Goal: Navigation & Orientation: Find specific page/section

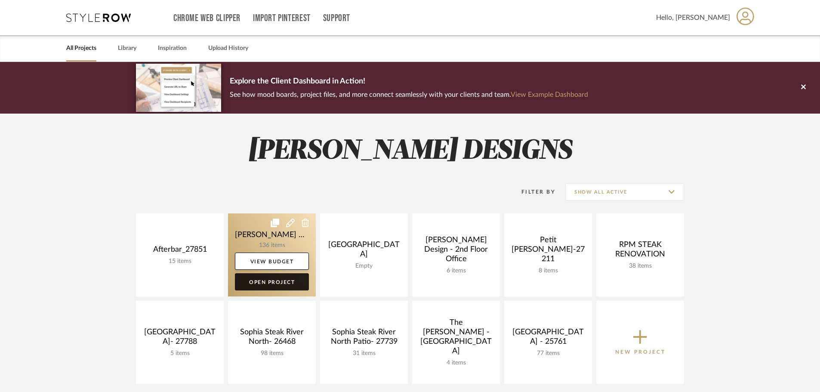
click at [279, 284] on link "Open Project" at bounding box center [272, 281] width 74 height 17
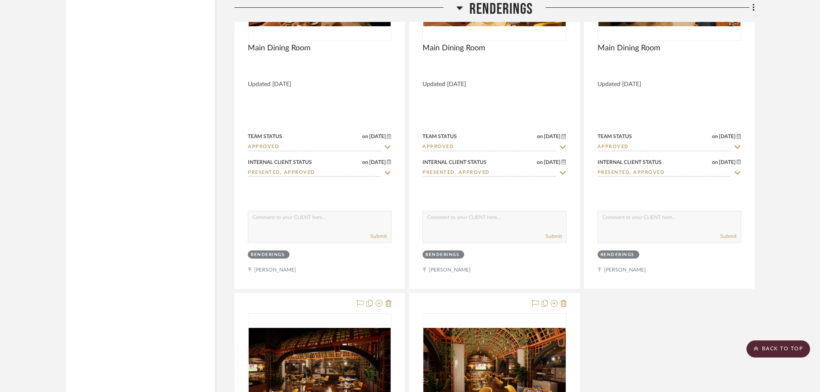
scroll to position [4561, 0]
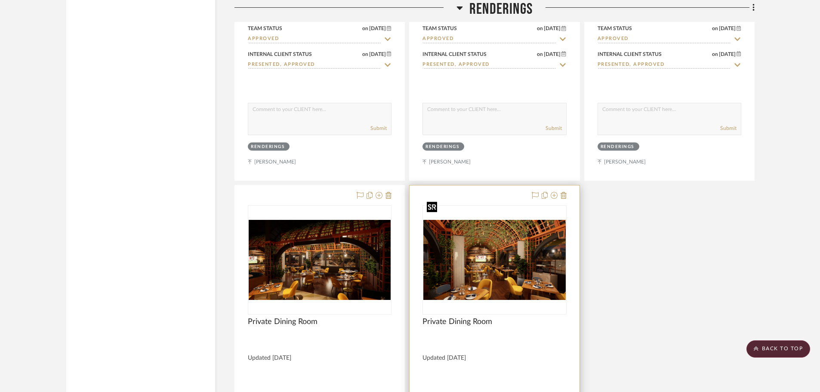
click at [477, 235] on img "0" at bounding box center [494, 260] width 142 height 80
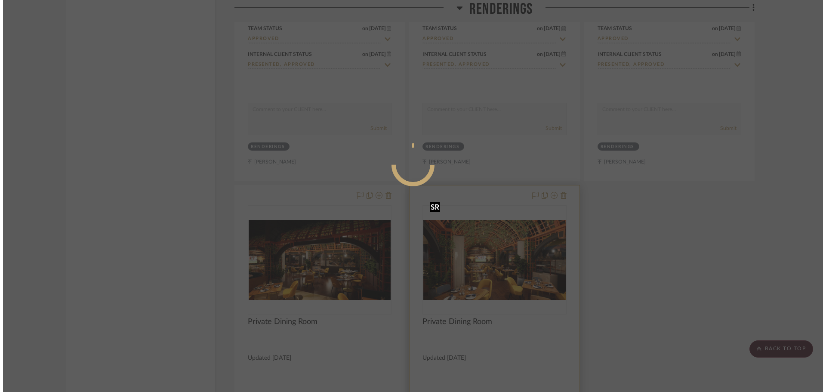
scroll to position [0, 0]
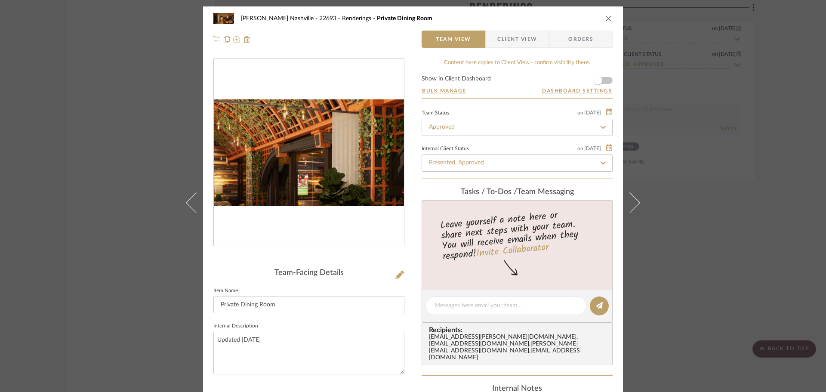
click at [327, 139] on img "0" at bounding box center [309, 152] width 190 height 107
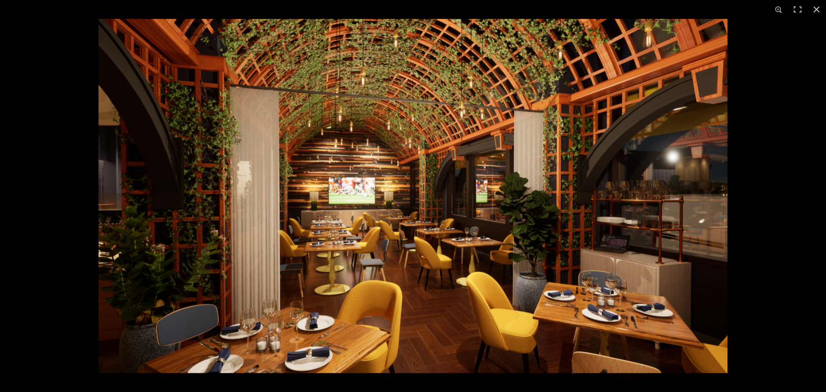
click at [352, 161] on img at bounding box center [413, 196] width 629 height 354
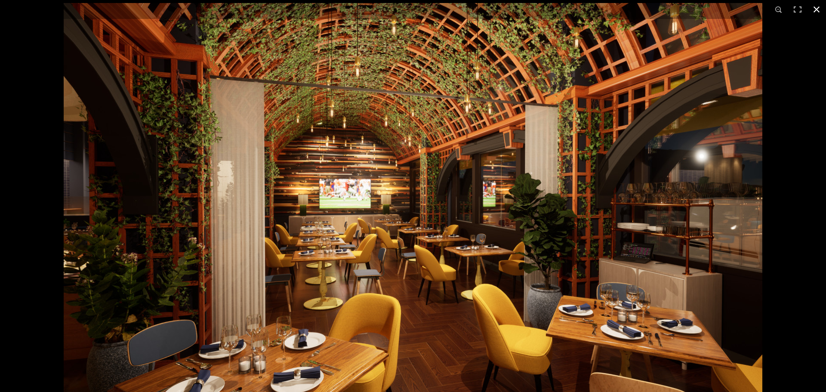
click at [819, 7] on button at bounding box center [816, 9] width 19 height 19
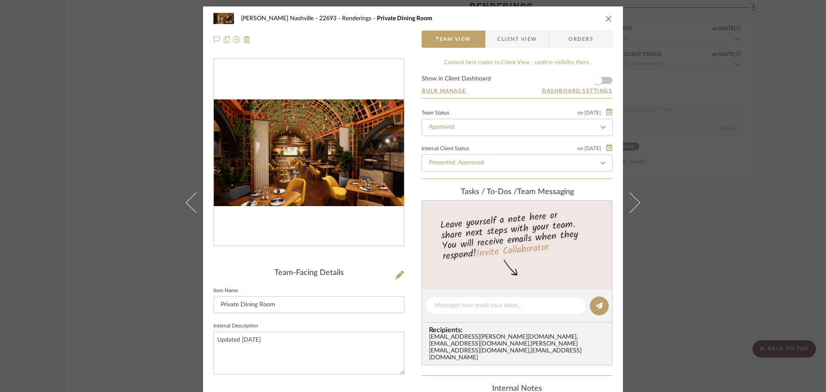
click at [145, 105] on div "[PERSON_NAME] Nashville - 22693 Renderings Private Dining Room Team View Client…" at bounding box center [413, 196] width 826 height 392
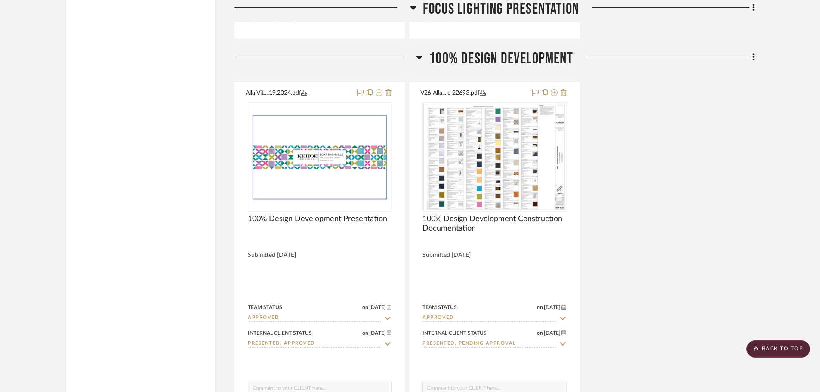
scroll to position [2262, 0]
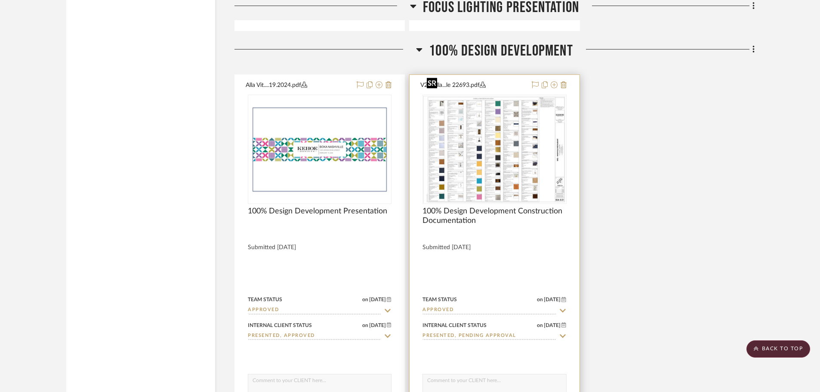
click at [0, 0] on img at bounding box center [0, 0] width 0 height 0
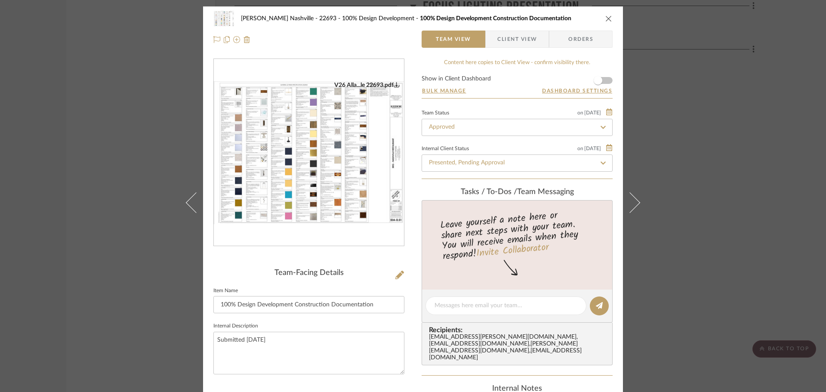
click at [311, 160] on img "0" at bounding box center [309, 152] width 190 height 143
